Goal: Find specific page/section: Find specific page/section

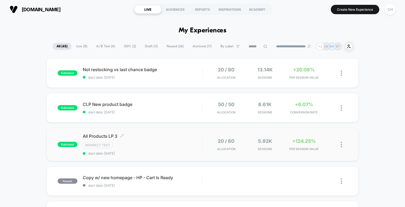
click at [174, 136] on span "All Products LP 3 Click to edit experience details" at bounding box center [142, 136] width 119 height 5
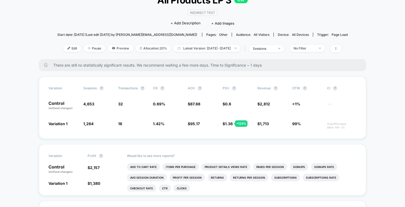
scroll to position [42, 0]
